Goal: Task Accomplishment & Management: Manage account settings

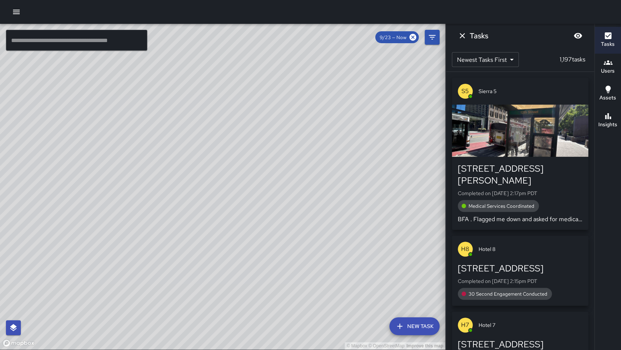
click at [608, 63] on icon "button" at bounding box center [608, 62] width 9 height 4
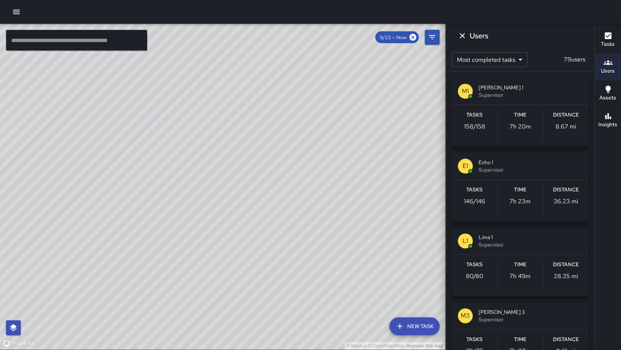
drag, startPoint x: 122, startPoint y: 191, endPoint x: 80, endPoint y: 189, distance: 42.1
click at [78, 189] on div "© Mapbox © OpenStreetMap Improve this map" at bounding box center [222, 186] width 445 height 325
drag, startPoint x: 292, startPoint y: 185, endPoint x: 311, endPoint y: 157, distance: 33.2
click at [300, 171] on div "© Mapbox © OpenStreetMap Improve this map" at bounding box center [222, 186] width 445 height 325
drag, startPoint x: 329, startPoint y: 156, endPoint x: 315, endPoint y: 171, distance: 19.7
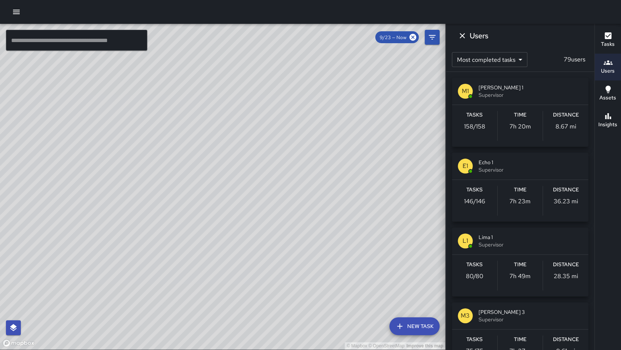
click at [316, 170] on div "© Mapbox © OpenStreetMap Improve this map" at bounding box center [222, 186] width 445 height 325
click at [218, 205] on div "© Mapbox © OpenStreetMap Improve this map" at bounding box center [222, 186] width 445 height 325
click at [473, 132] on div "Tasks 158 / 158" at bounding box center [474, 126] width 45 height 30
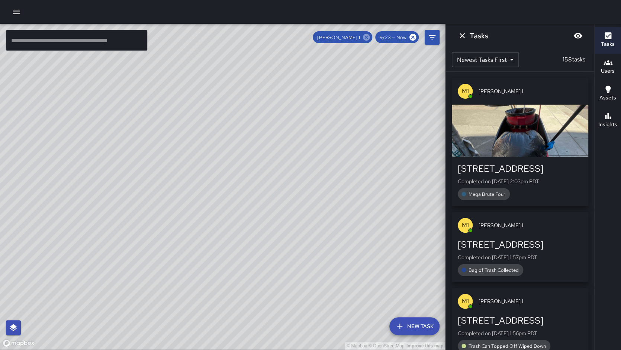
click at [370, 39] on icon at bounding box center [366, 37] width 7 height 7
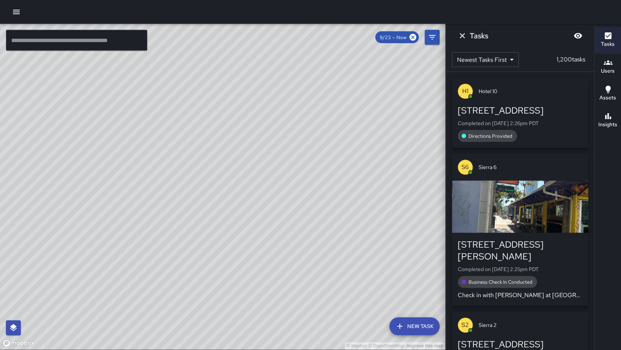
click at [46, 37] on input "text" at bounding box center [76, 40] width 141 height 21
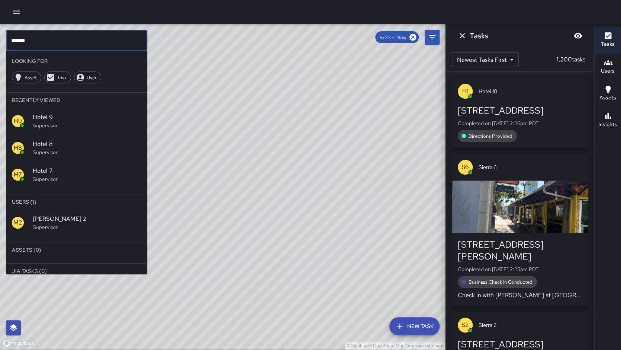
click at [68, 226] on p "Supervisor" at bounding box center [87, 226] width 109 height 7
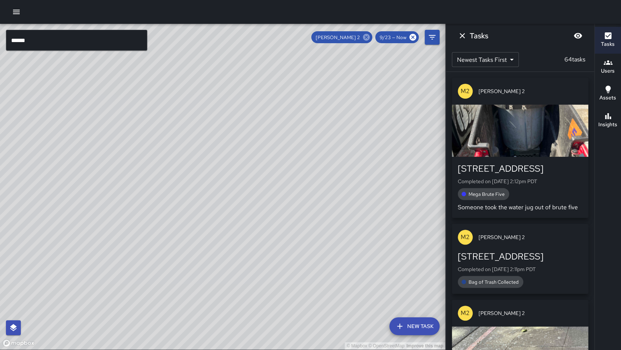
click at [365, 35] on icon at bounding box center [366, 37] width 8 height 8
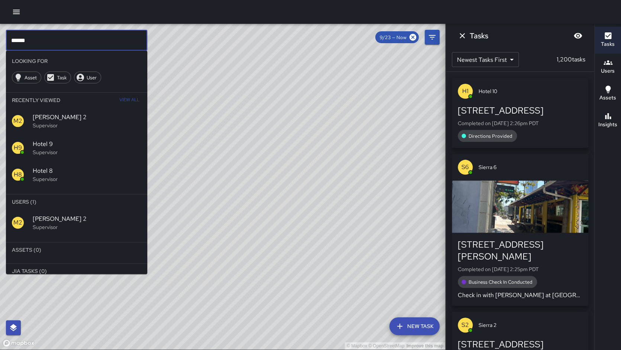
click at [89, 45] on input "******" at bounding box center [76, 40] width 141 height 21
click at [47, 221] on span "[PERSON_NAME] 3" at bounding box center [87, 218] width 109 height 9
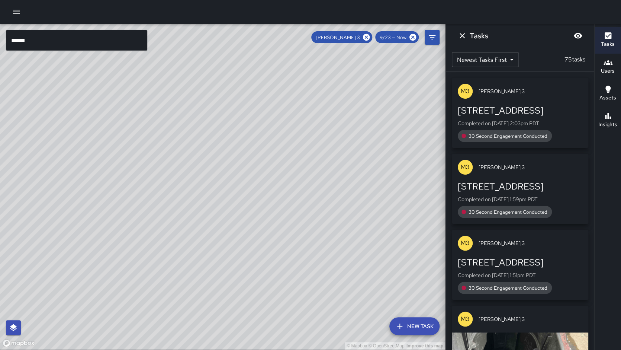
drag, startPoint x: 184, startPoint y: 183, endPoint x: 187, endPoint y: 145, distance: 37.7
click at [187, 145] on div "© Mapbox © OpenStreetMap Improve this map" at bounding box center [222, 186] width 445 height 325
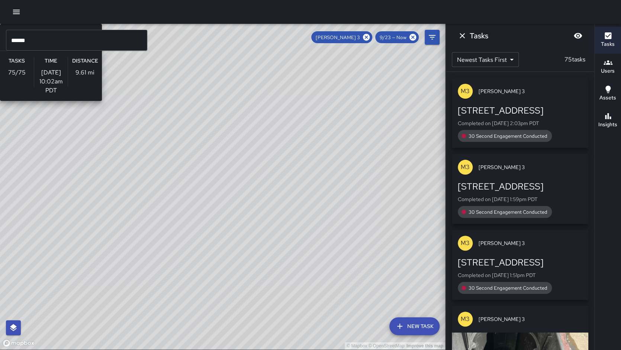
drag, startPoint x: 127, startPoint y: 220, endPoint x: 272, endPoint y: 102, distance: 187.2
click at [140, 196] on div "© Mapbox © OpenStreetMap Improve this map M3 [PERSON_NAME] 3 Supervisor Tasks 7…" at bounding box center [222, 186] width 445 height 325
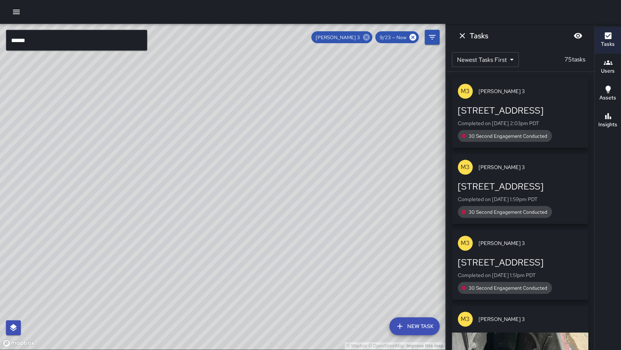
click at [366, 38] on icon at bounding box center [366, 37] width 7 height 7
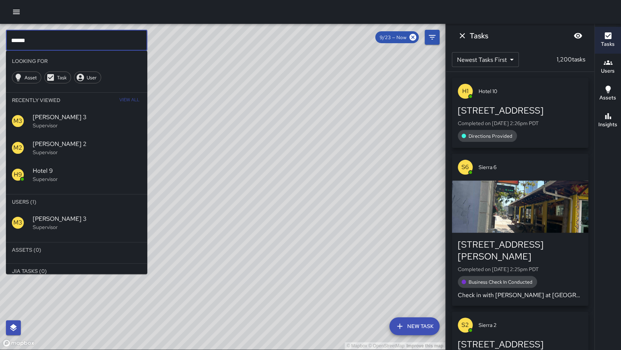
click at [123, 39] on input "******" at bounding box center [76, 40] width 141 height 21
click at [43, 226] on p "Supervisor" at bounding box center [87, 226] width 109 height 7
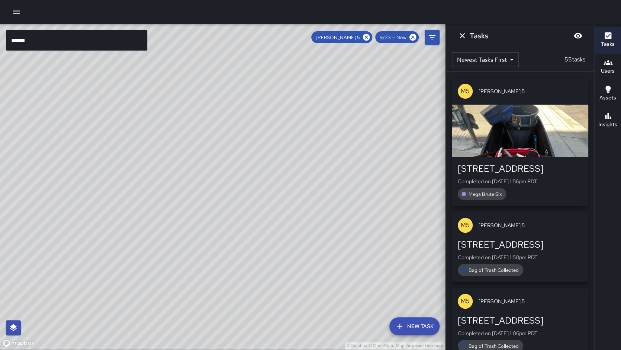
drag, startPoint x: 180, startPoint y: 151, endPoint x: 102, endPoint y: 242, distance: 119.5
click at [102, 242] on div "© Mapbox © OpenStreetMap Improve this map" at bounding box center [222, 186] width 445 height 325
drag, startPoint x: 161, startPoint y: 163, endPoint x: 129, endPoint y: 204, distance: 52.3
click at [132, 203] on div "© Mapbox © OpenStreetMap Improve this map" at bounding box center [222, 186] width 445 height 325
drag, startPoint x: 369, startPoint y: 36, endPoint x: 349, endPoint y: 79, distance: 48.1
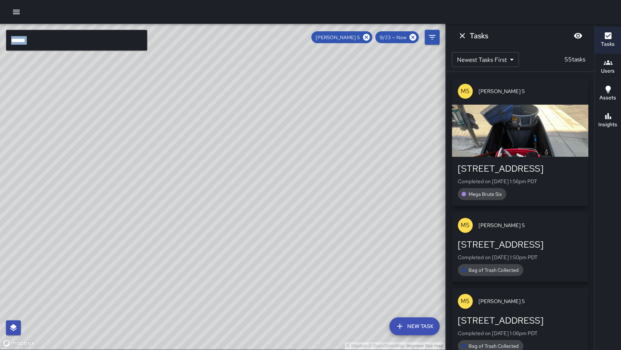
click at [357, 76] on div "© Mapbox © OpenStreetMap Improve this map ****** ​ New Task [PERSON_NAME] 5 9/2…" at bounding box center [223, 187] width 446 height 326
click at [62, 45] on input "******" at bounding box center [76, 40] width 141 height 21
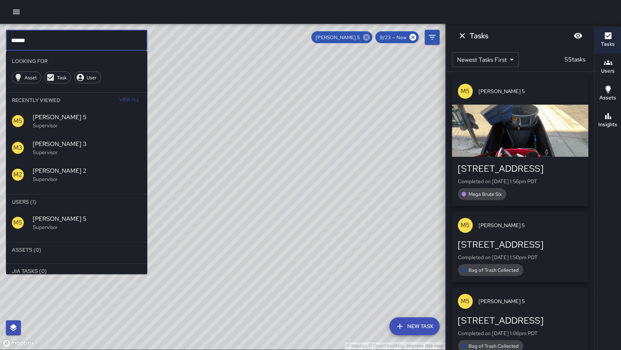
click at [367, 36] on icon at bounding box center [366, 37] width 8 height 8
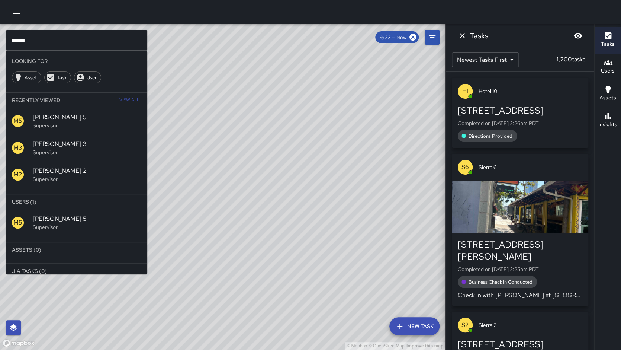
click at [32, 41] on input "******" at bounding box center [76, 40] width 141 height 21
click at [47, 227] on p "Supervisor" at bounding box center [87, 226] width 109 height 7
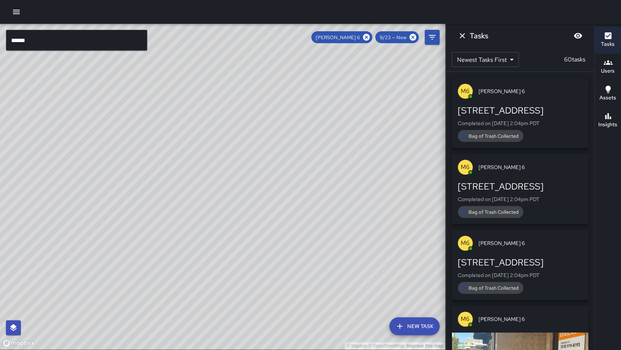
drag, startPoint x: 107, startPoint y: 214, endPoint x: 141, endPoint y: 158, distance: 65.2
click at [141, 158] on div "© Mapbox © OpenStreetMap Improve this map" at bounding box center [222, 186] width 445 height 325
click at [367, 35] on icon at bounding box center [366, 37] width 7 height 7
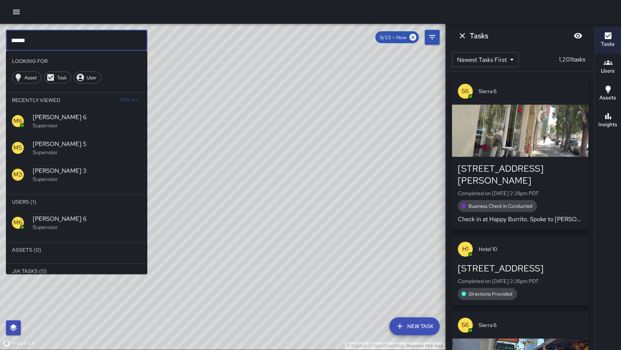
click at [93, 40] on input "******" at bounding box center [76, 40] width 141 height 21
type input "******"
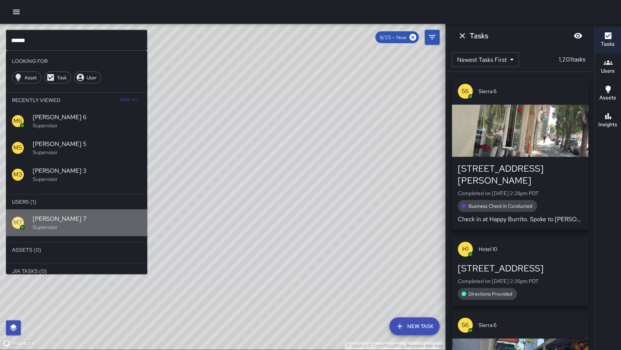
click at [46, 224] on p "Supervisor" at bounding box center [87, 226] width 109 height 7
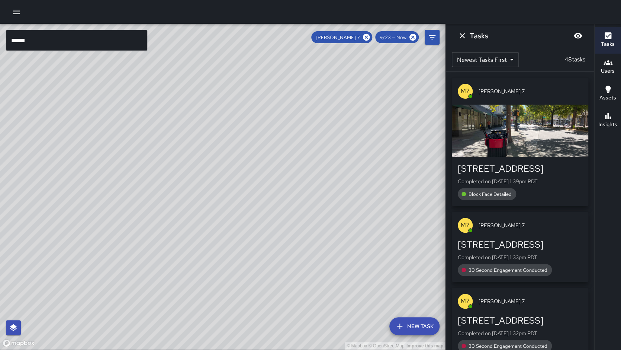
drag, startPoint x: 143, startPoint y: 226, endPoint x: 160, endPoint y: 203, distance: 28.4
click at [160, 203] on div "© Mapbox © OpenStreetMap Improve this map" at bounding box center [222, 186] width 445 height 325
